Goal: Task Accomplishment & Management: Manage account settings

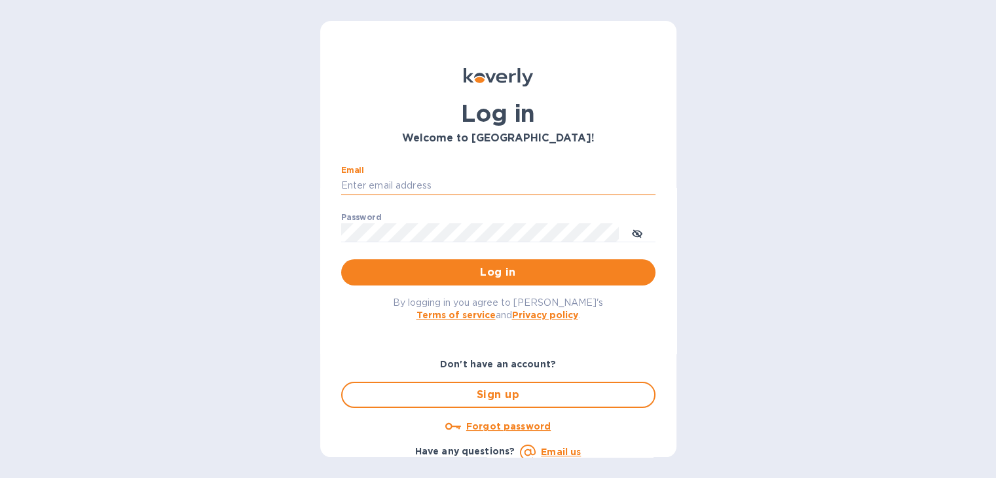
click at [420, 187] on input "Email" at bounding box center [498, 186] width 314 height 20
type input "[PERSON_NAME][EMAIL_ADDRESS][DOMAIN_NAME]"
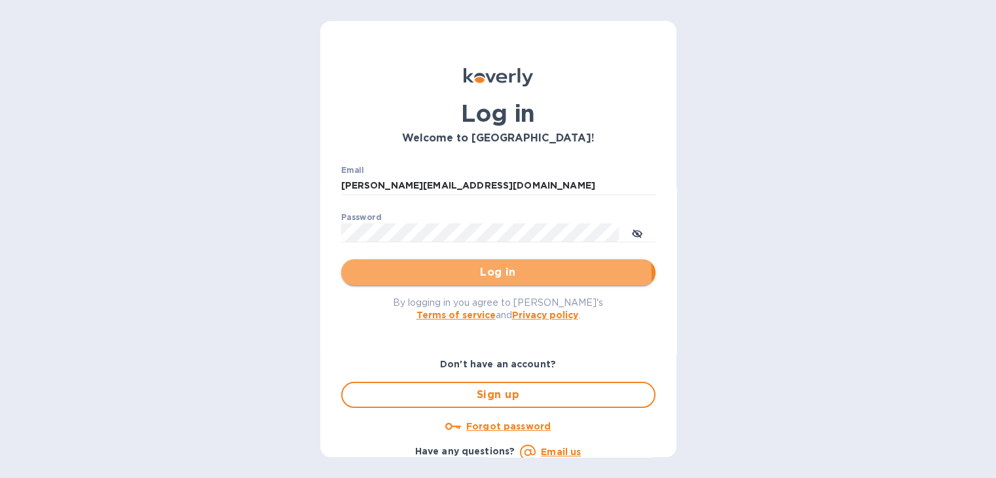
click at [491, 275] on span "Log in" at bounding box center [498, 273] width 293 height 16
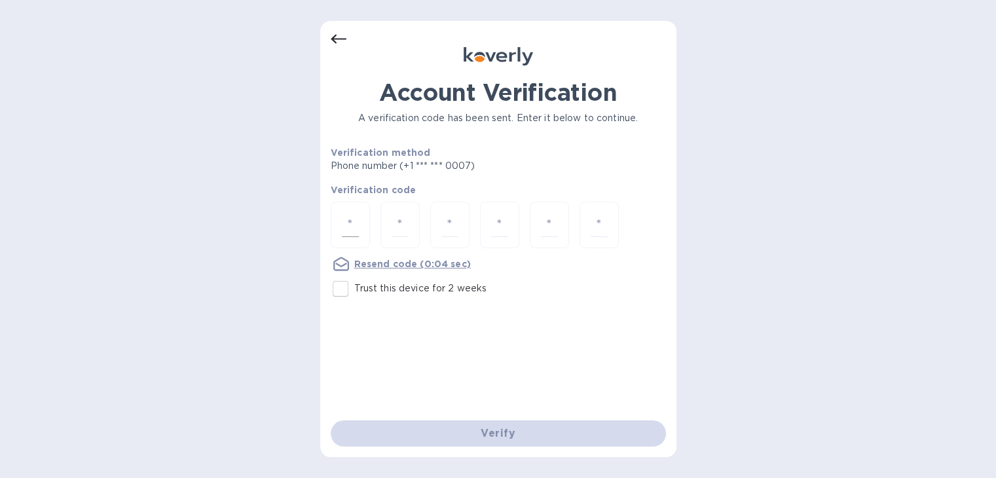
click at [354, 225] on input "number" at bounding box center [350, 225] width 17 height 24
type input "1"
type input "6"
type input "4"
type input "6"
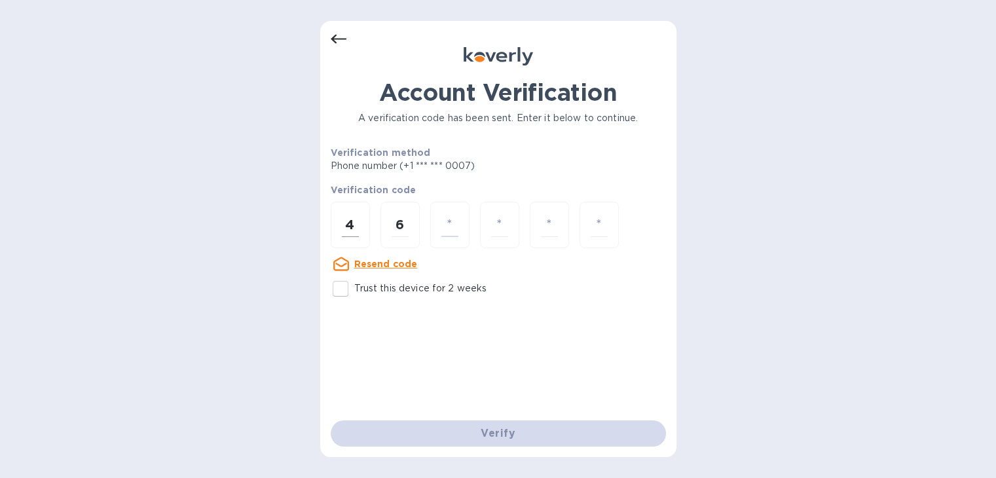
type input "3"
type input "2"
click at [365, 227] on div "4" at bounding box center [350, 225] width 39 height 46
type input "4"
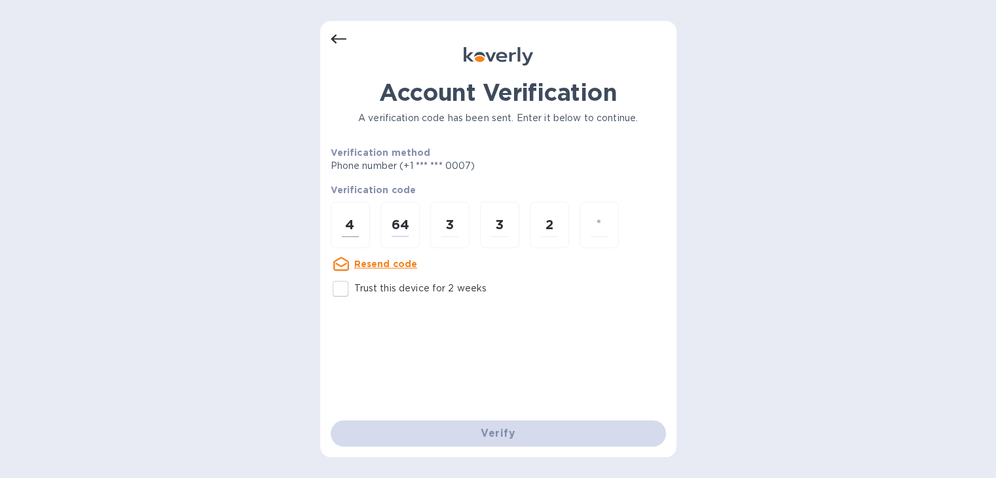
type input "4"
type input "6"
click at [365, 227] on div "4" at bounding box center [350, 225] width 39 height 46
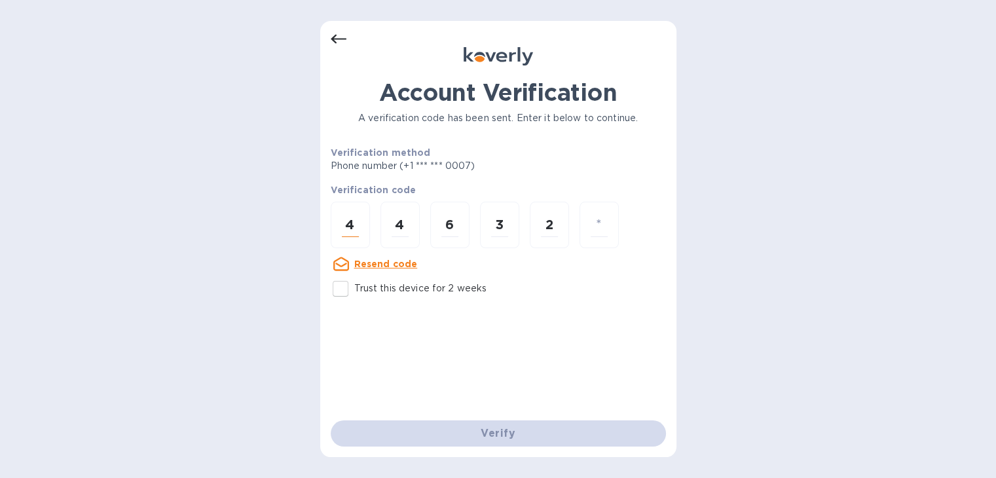
type input "1"
click at [558, 218] on input "2" at bounding box center [549, 225] width 17 height 24
type input "3"
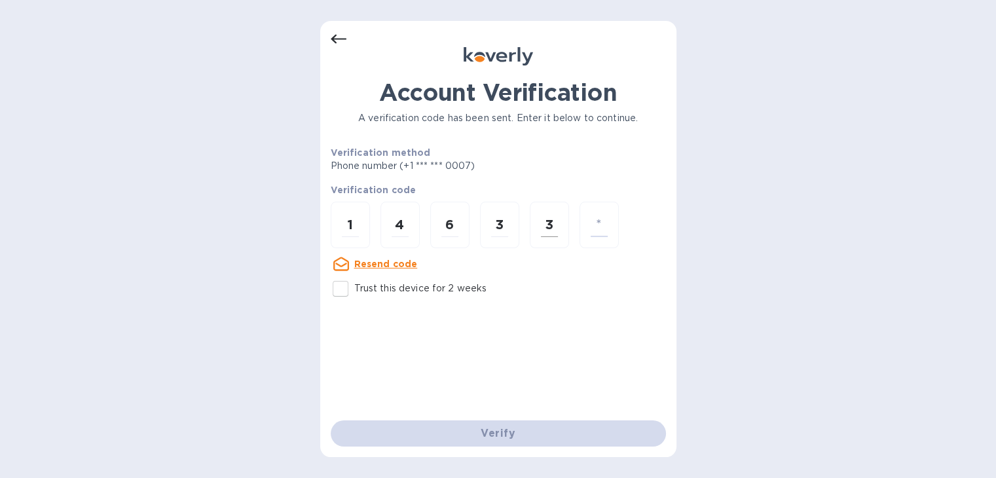
type input "2"
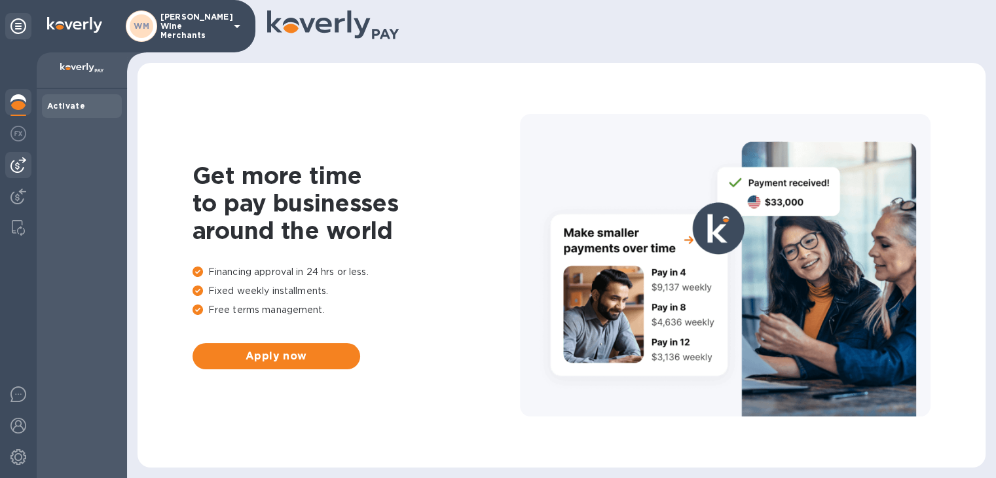
click at [14, 165] on img at bounding box center [18, 165] width 16 height 16
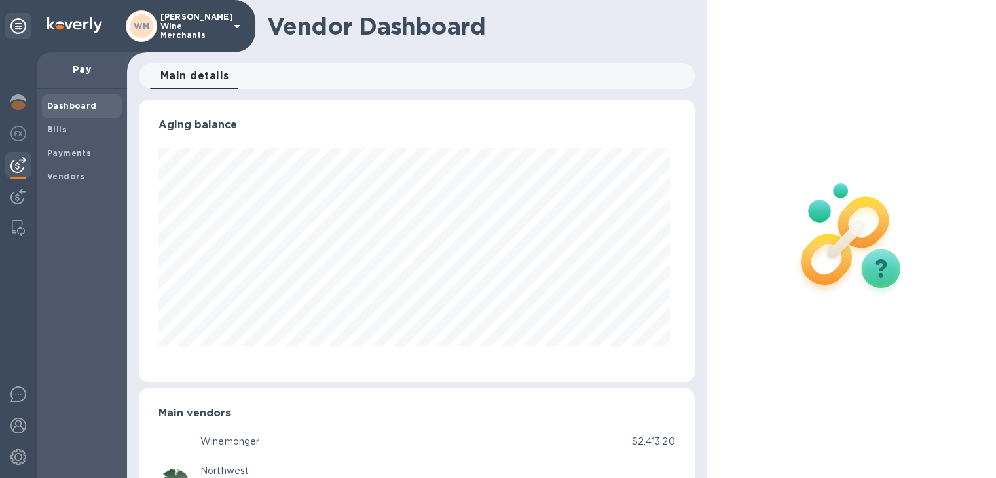
scroll to position [283, 550]
click at [64, 129] on b "Bills" at bounding box center [57, 129] width 20 height 10
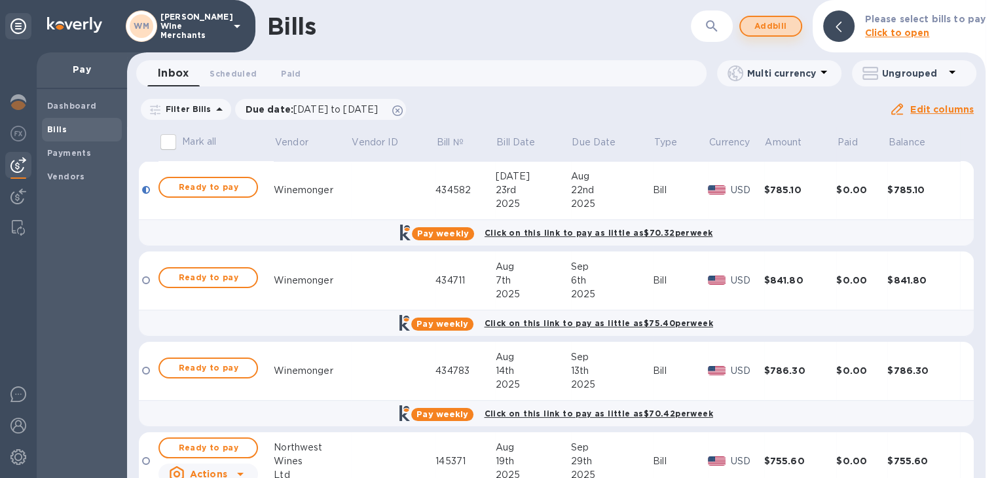
click at [765, 27] on span "Add bill" at bounding box center [770, 26] width 39 height 16
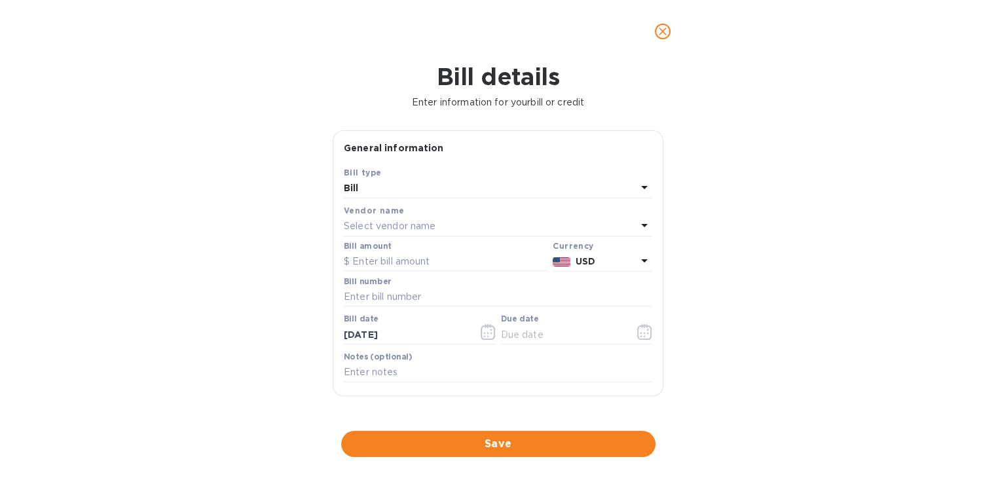
click at [384, 229] on p "Select vendor name" at bounding box center [390, 226] width 92 height 14
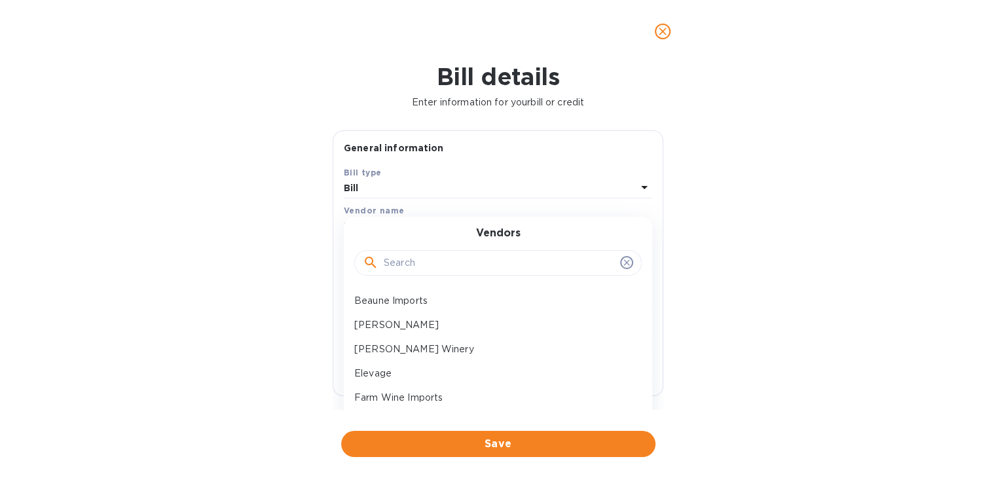
click at [414, 264] on input "text" at bounding box center [499, 263] width 231 height 20
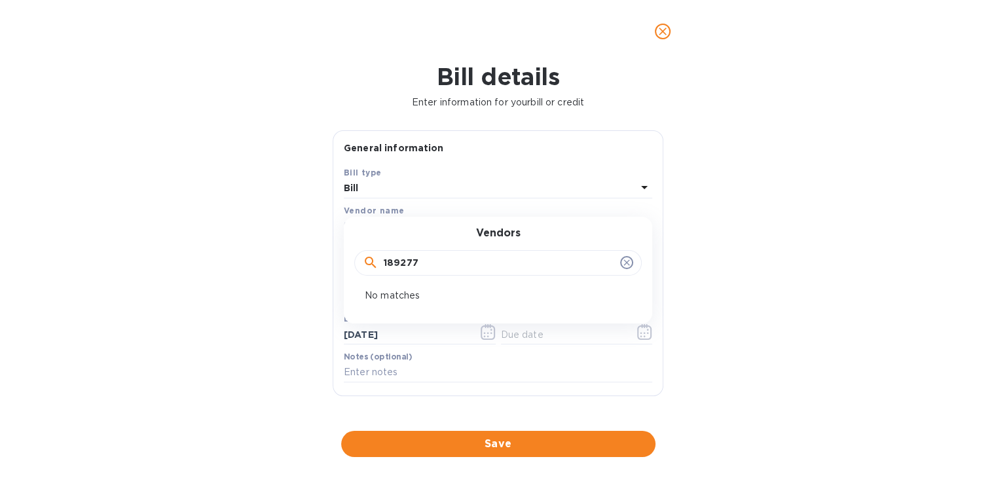
click at [422, 261] on input "189277" at bounding box center [499, 263] width 231 height 20
type input "spring"
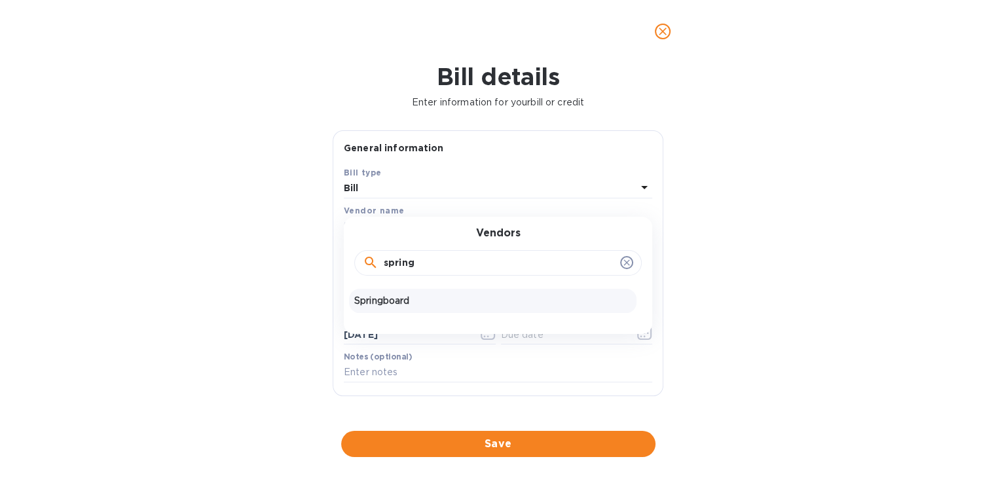
click at [382, 304] on p "Springboard" at bounding box center [492, 301] width 277 height 14
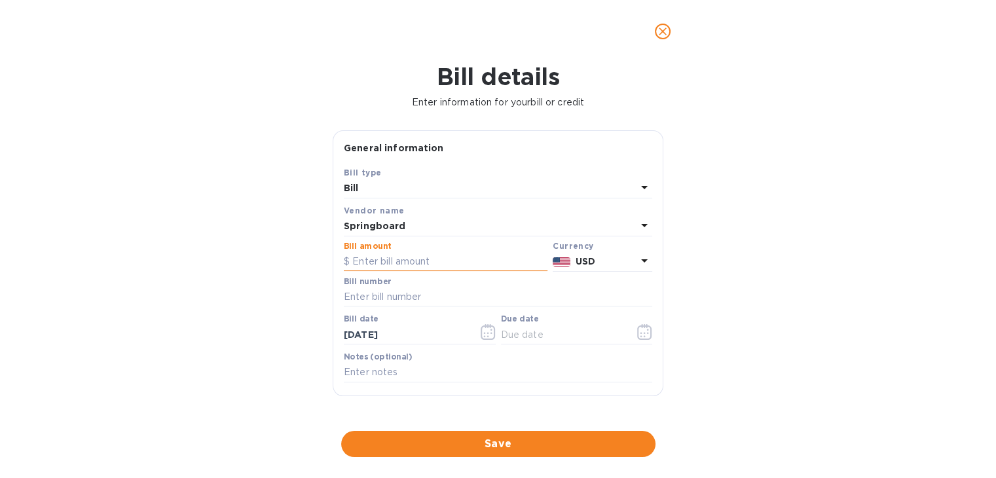
click at [386, 261] on input "text" at bounding box center [446, 262] width 204 height 20
type input "208.20"
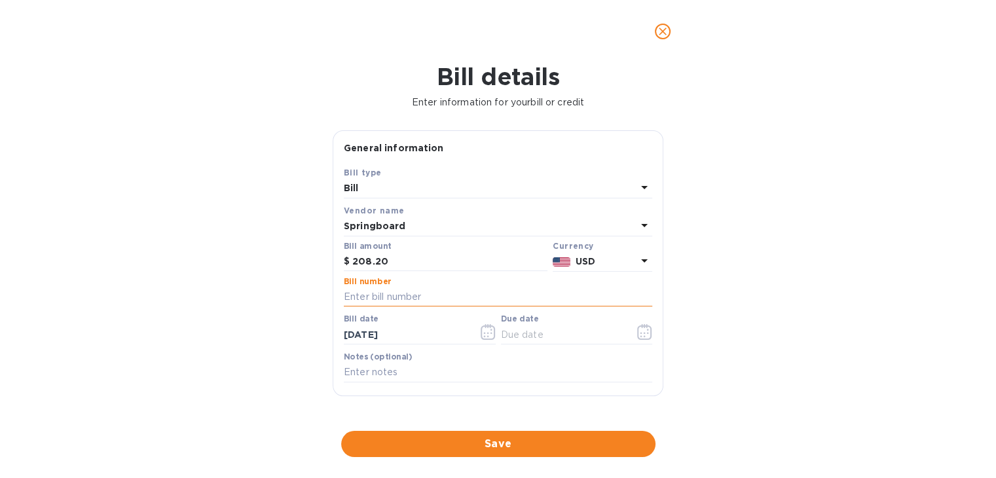
click at [369, 299] on input "text" at bounding box center [498, 297] width 308 height 20
type input "189277"
click at [639, 331] on icon "button" at bounding box center [644, 332] width 15 height 16
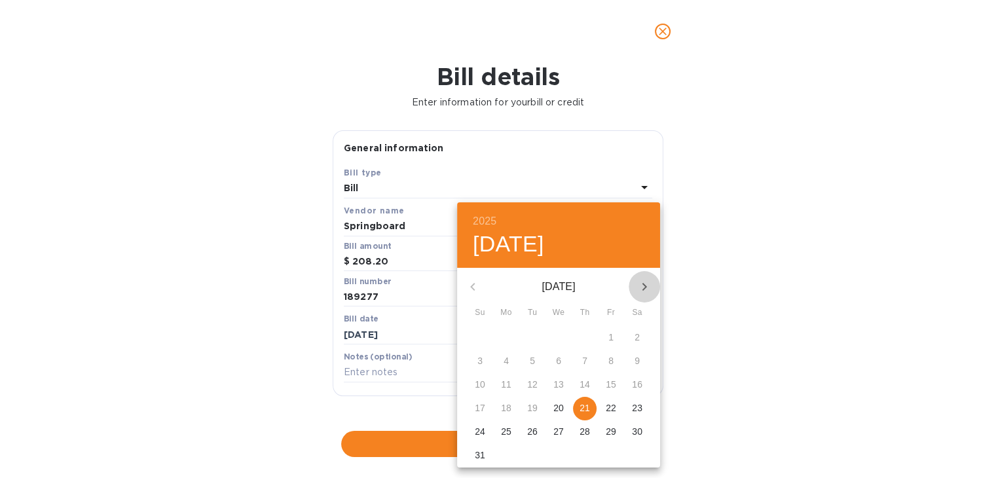
click at [647, 276] on button "button" at bounding box center [644, 286] width 31 height 31
click at [530, 431] on p "30" at bounding box center [532, 431] width 10 height 13
type input "[DATE]"
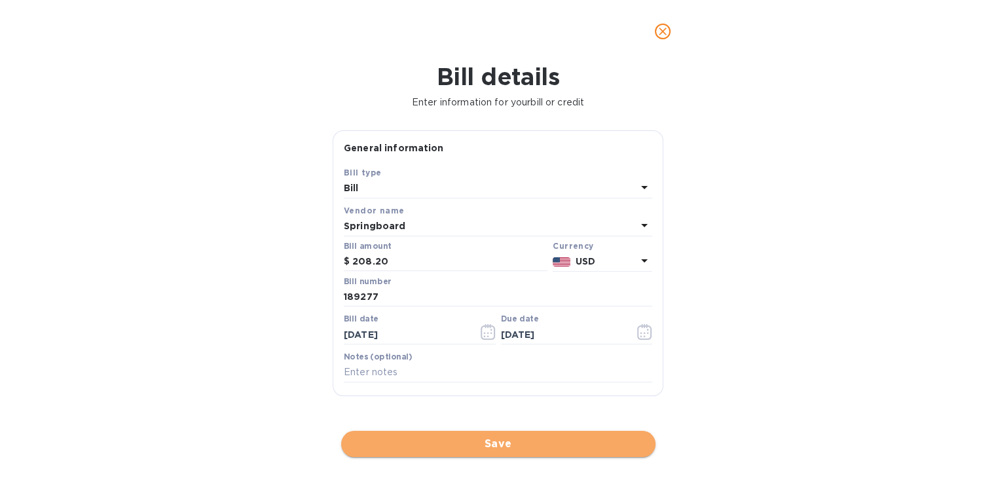
click at [508, 443] on span "Save" at bounding box center [498, 444] width 293 height 16
